Goal: Task Accomplishment & Management: Complete application form

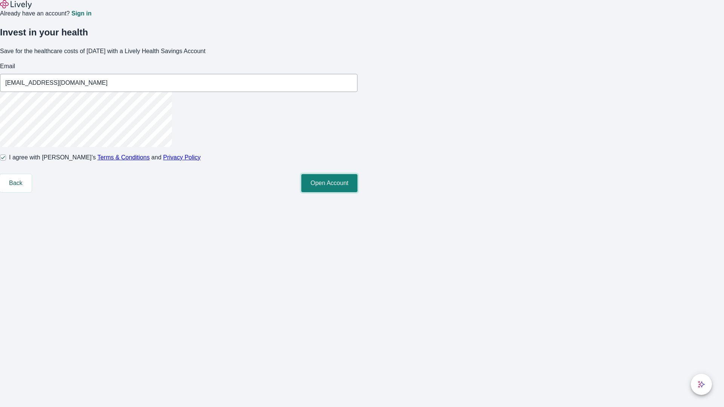
click at [358, 192] on button "Open Account" at bounding box center [329, 183] width 56 height 18
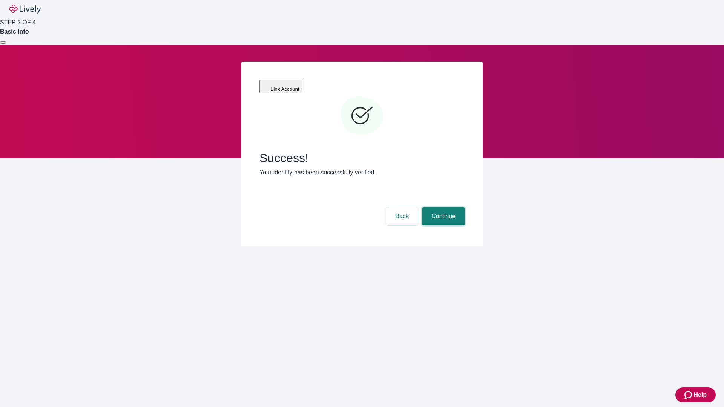
click at [443, 208] on button "Continue" at bounding box center [444, 217] width 42 height 18
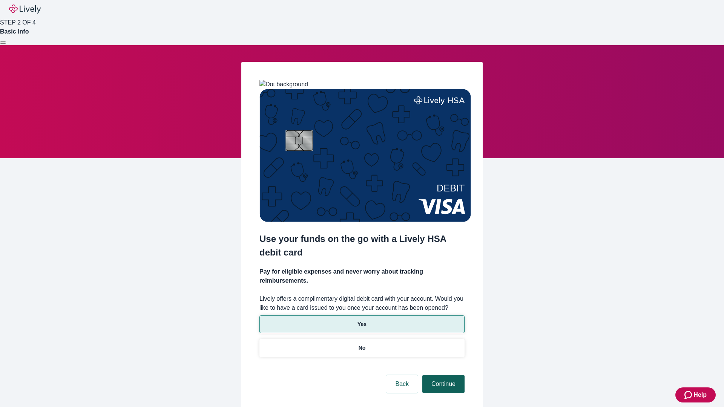
click at [362, 321] on p "Yes" at bounding box center [362, 325] width 9 height 8
click at [443, 375] on button "Continue" at bounding box center [444, 384] width 42 height 18
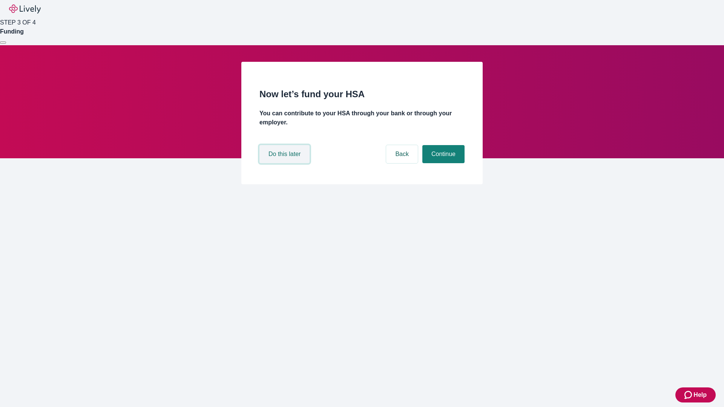
click at [286, 163] on button "Do this later" at bounding box center [285, 154] width 50 height 18
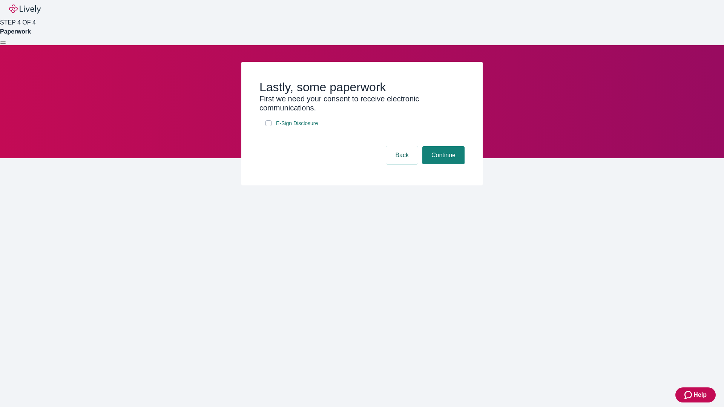
click at [269, 126] on input "E-Sign Disclosure" at bounding box center [269, 123] width 6 height 6
checkbox input "true"
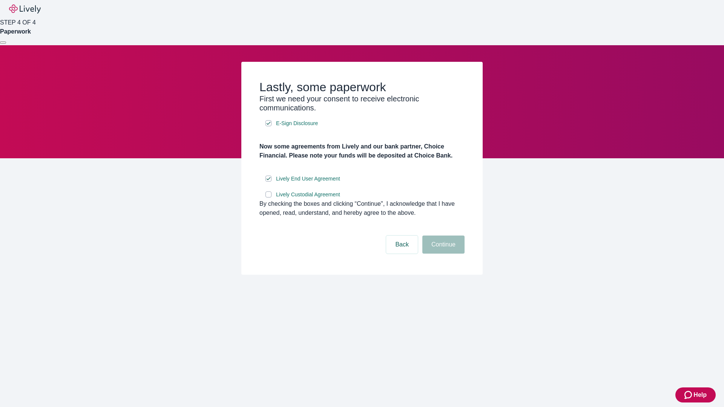
click at [269, 198] on input "Lively Custodial Agreement" at bounding box center [269, 195] width 6 height 6
checkbox input "true"
click at [443, 254] on button "Continue" at bounding box center [444, 245] width 42 height 18
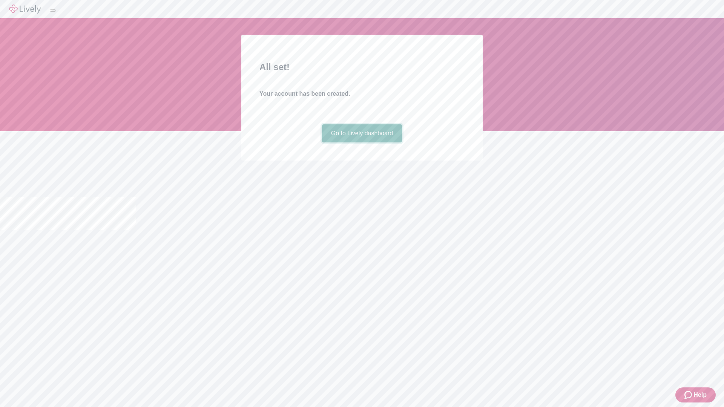
click at [362, 143] on link "Go to Lively dashboard" at bounding box center [362, 134] width 80 height 18
